Goal: Information Seeking & Learning: Learn about a topic

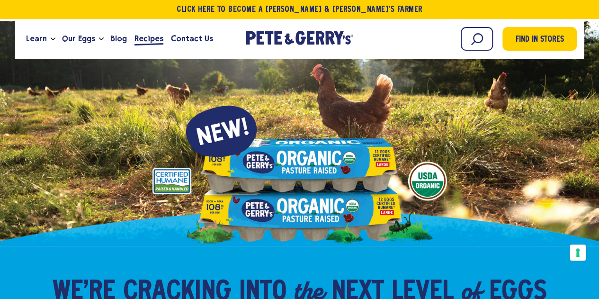
click at [146, 41] on span "Recipes" at bounding box center [148, 39] width 29 height 12
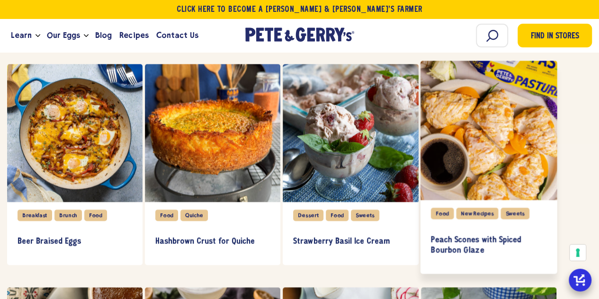
scroll to position [521, 0]
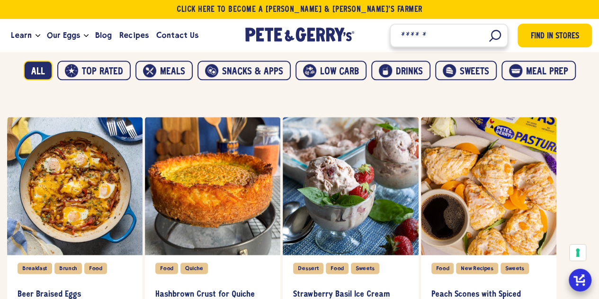
click at [481, 36] on input "Search" at bounding box center [449, 36] width 118 height 24
click at [457, 31] on input "Search" at bounding box center [449, 36] width 118 height 24
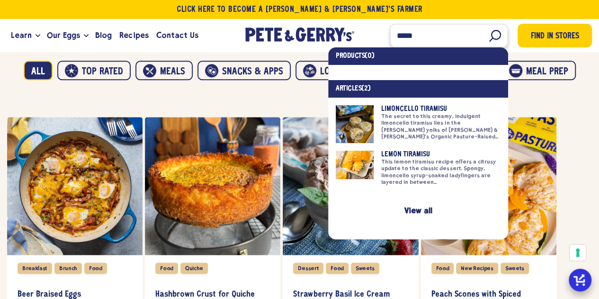
type input "*****"
click at [430, 112] on link at bounding box center [418, 124] width 165 height 38
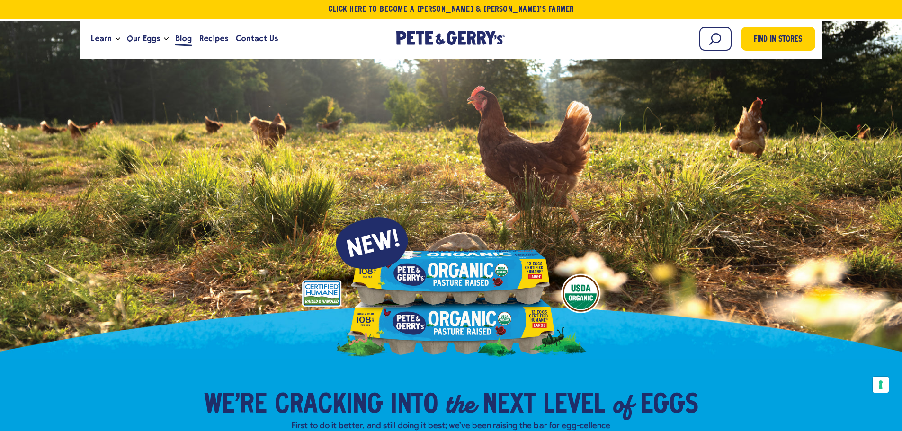
click at [183, 40] on span "Blog" at bounding box center [183, 39] width 17 height 12
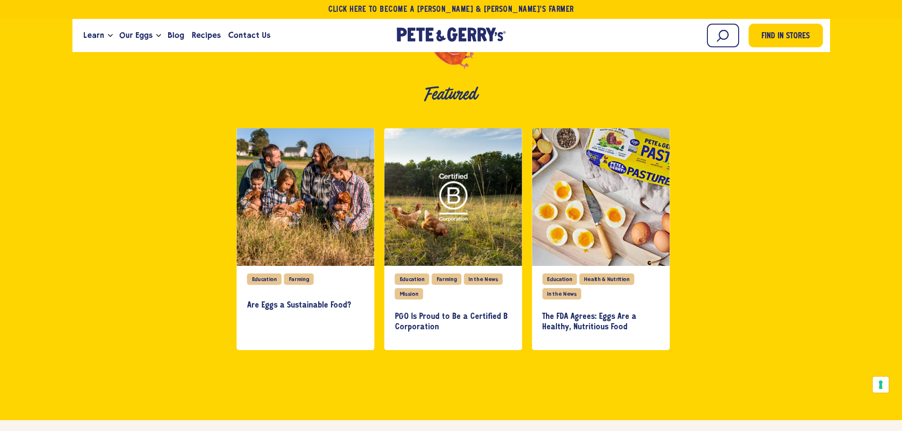
scroll to position [237, 0]
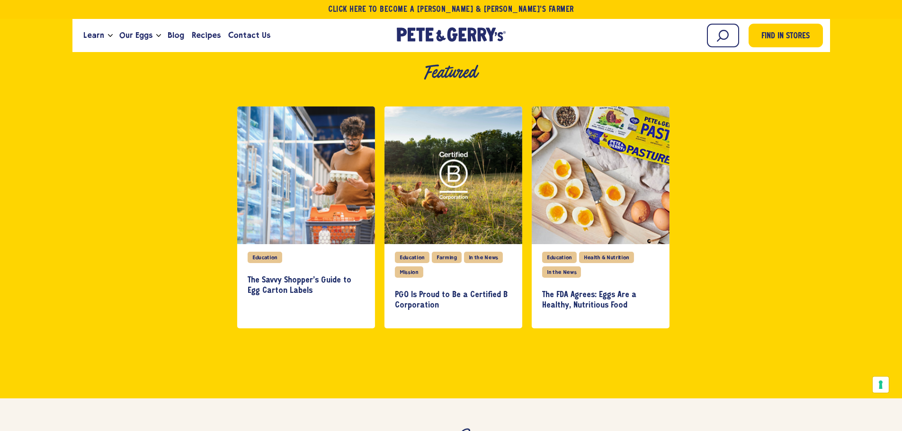
scroll to position [237, 0]
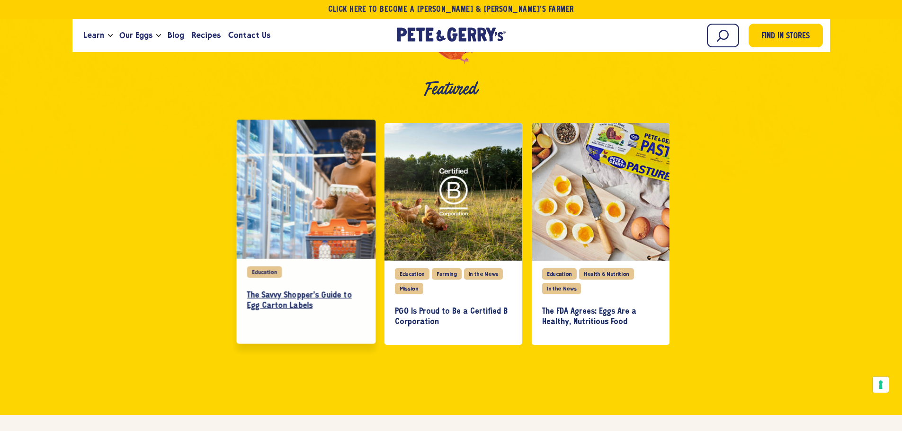
click at [297, 297] on h3 "The Savvy Shopper's Guide to Egg Carton Labels" at bounding box center [306, 300] width 118 height 21
